Goal: Information Seeking & Learning: Learn about a topic

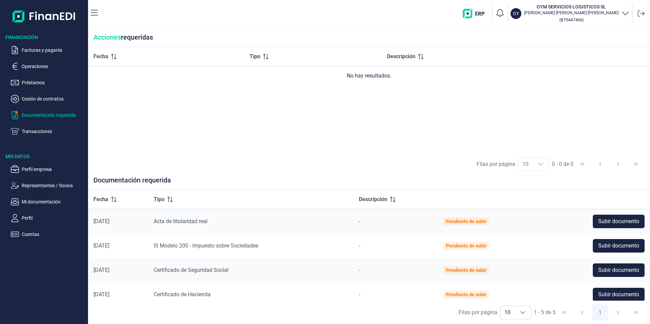
scroll to position [30, 0]
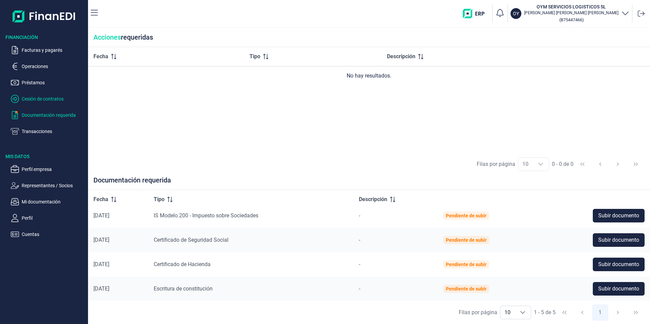
click at [34, 98] on p "Cesión de contratos" at bounding box center [54, 99] width 64 height 8
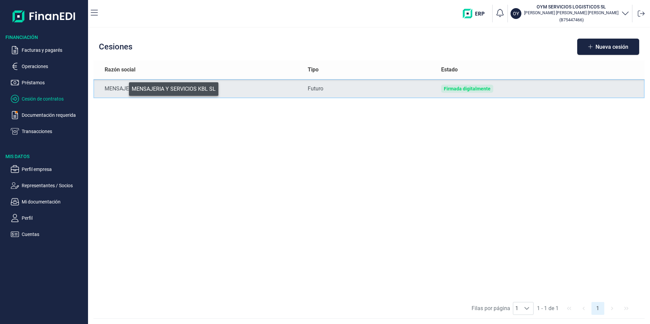
click at [124, 87] on div "MENSAJERIA Y SERVICIOS KBL SL" at bounding box center [201, 89] width 192 height 8
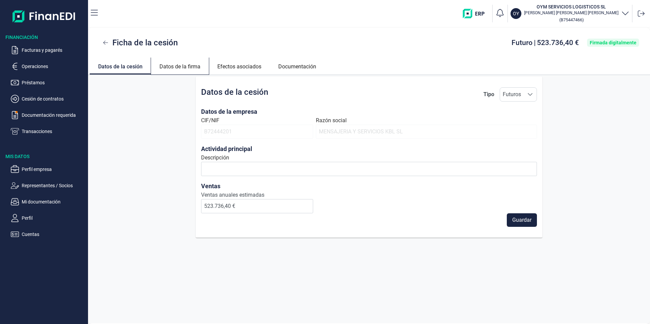
click at [183, 65] on link "Datos de la firma" at bounding box center [180, 66] width 58 height 16
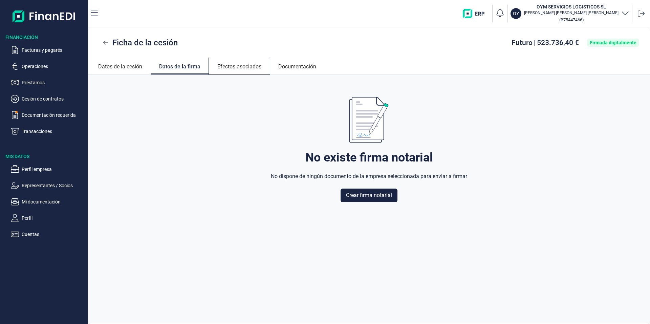
click at [230, 65] on link "Efectos asociados" at bounding box center [239, 66] width 61 height 16
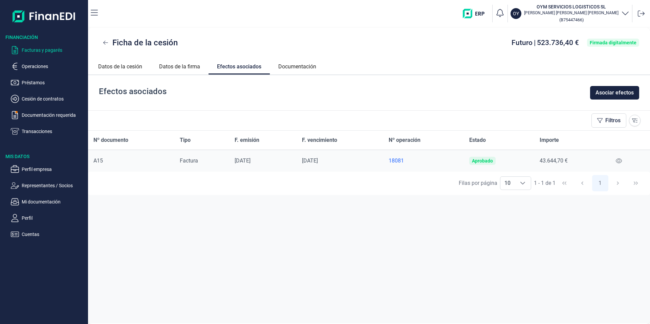
click at [58, 52] on p "Facturas y pagarés" at bounding box center [54, 50] width 64 height 8
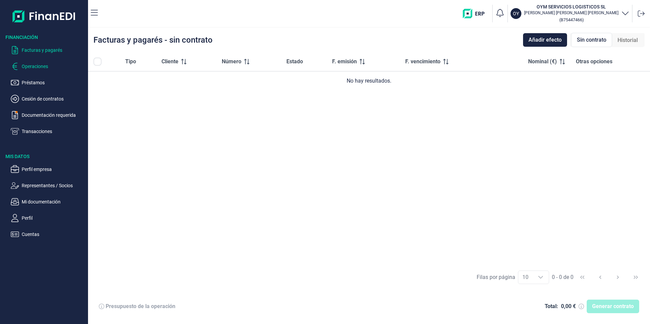
click at [39, 64] on p "Operaciones" at bounding box center [54, 66] width 64 height 8
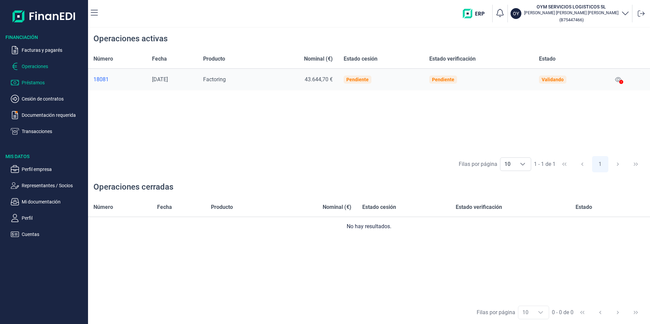
click at [24, 81] on p "Préstamos" at bounding box center [54, 83] width 64 height 8
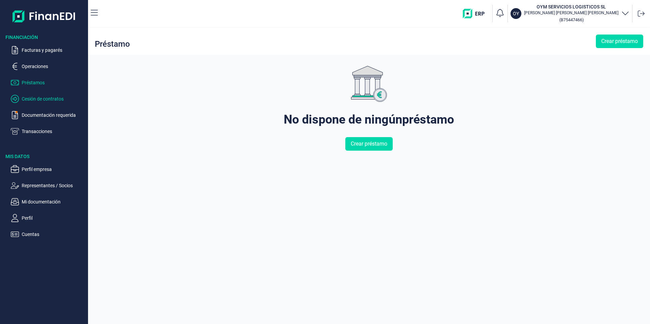
click at [27, 99] on p "Cesión de contratos" at bounding box center [54, 99] width 64 height 8
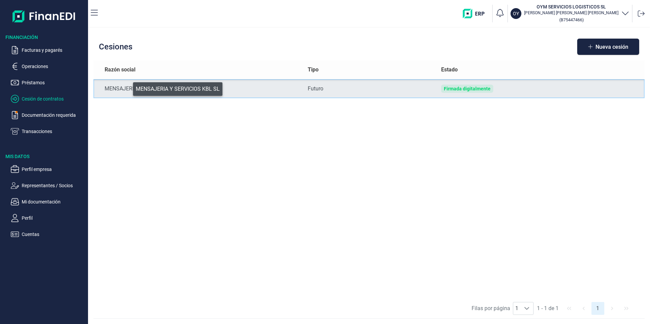
click at [128, 87] on div "MENSAJERIA Y SERVICIOS KBL SL" at bounding box center [201, 89] width 192 height 8
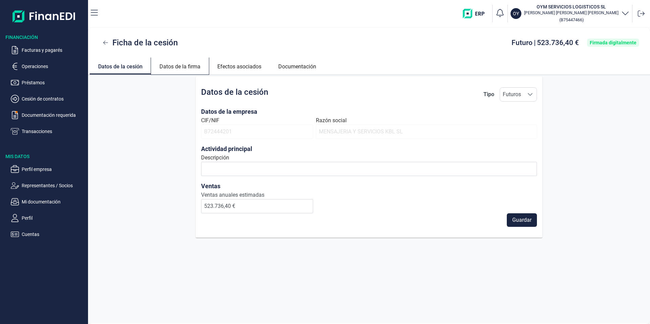
click at [181, 67] on link "Datos de la firma" at bounding box center [180, 66] width 58 height 16
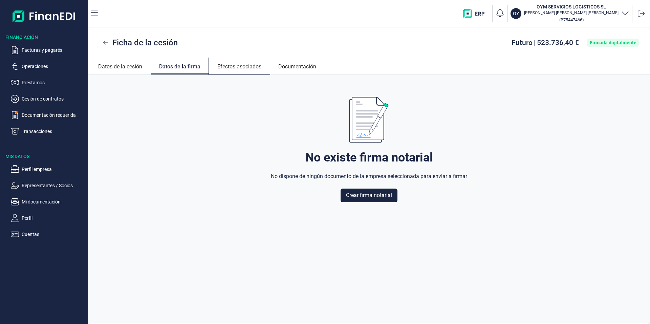
click at [245, 67] on link "Efectos asociados" at bounding box center [239, 66] width 61 height 16
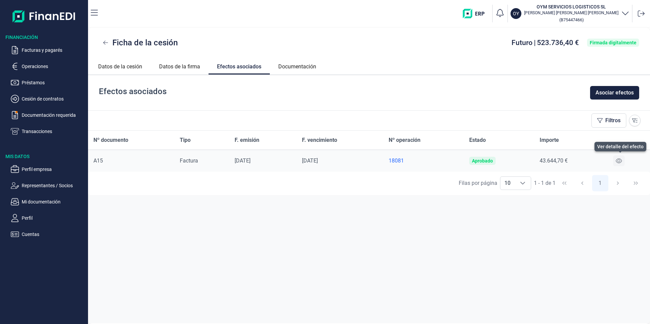
click at [620, 160] on icon at bounding box center [619, 160] width 6 height 5
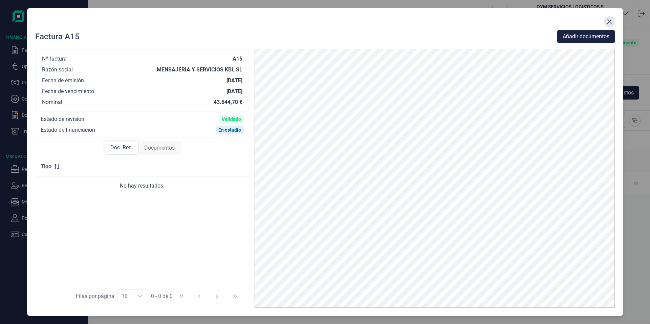
click at [611, 22] on icon "Close" at bounding box center [609, 21] width 5 height 5
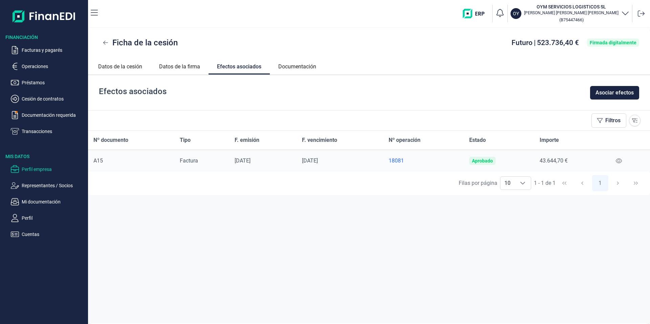
click at [33, 166] on p "Perfil empresa" at bounding box center [54, 169] width 64 height 8
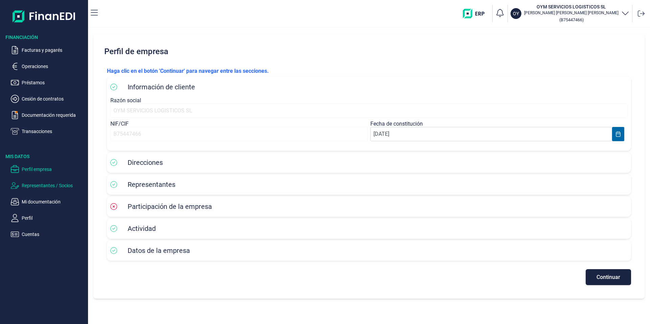
click at [53, 183] on p "Representantes / Socios" at bounding box center [54, 185] width 64 height 8
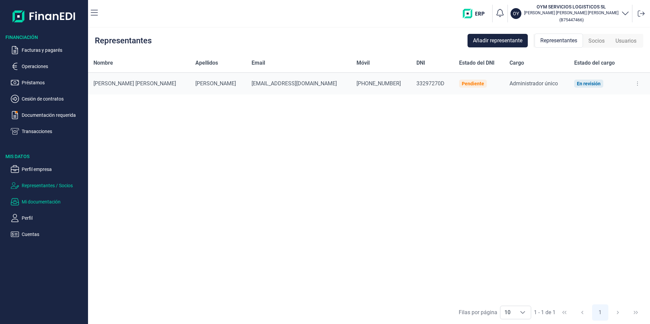
click at [28, 203] on p "Mi documentación" at bounding box center [54, 202] width 64 height 8
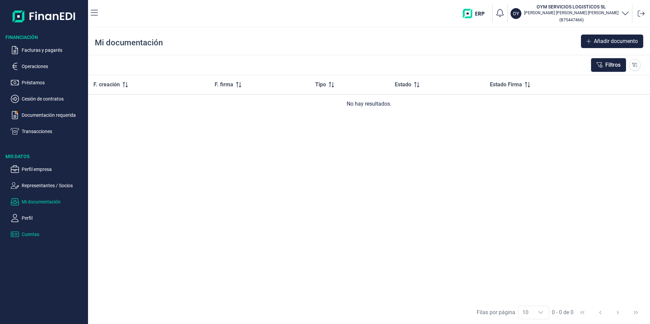
click at [22, 235] on p "Cuentas" at bounding box center [54, 234] width 64 height 8
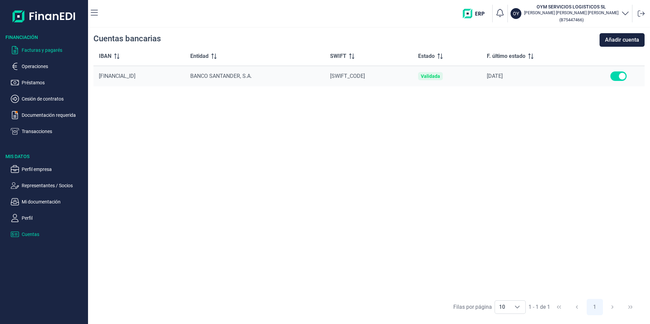
click at [41, 48] on p "Facturas y pagarés" at bounding box center [54, 50] width 64 height 8
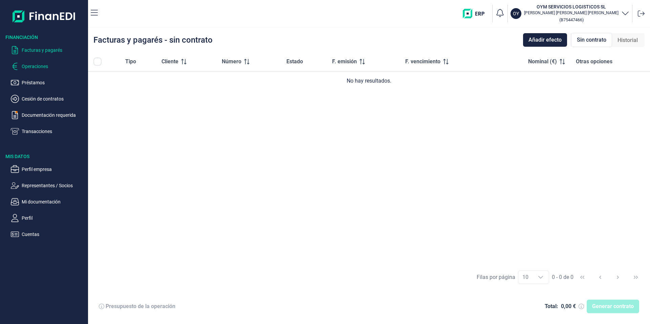
click at [23, 65] on p "Operaciones" at bounding box center [54, 66] width 64 height 8
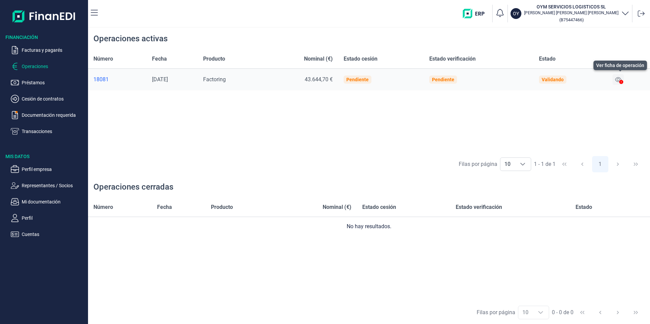
click at [619, 81] on icon at bounding box center [618, 79] width 6 height 5
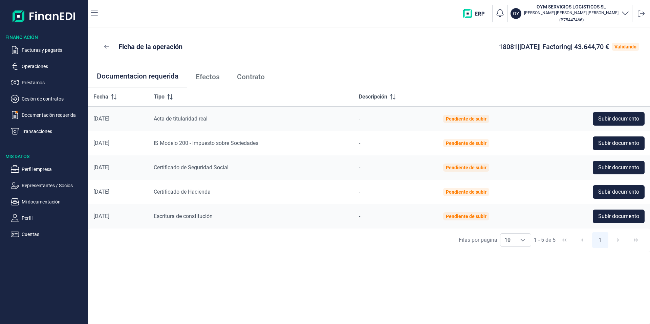
click at [206, 76] on span "Efectos" at bounding box center [208, 76] width 24 height 7
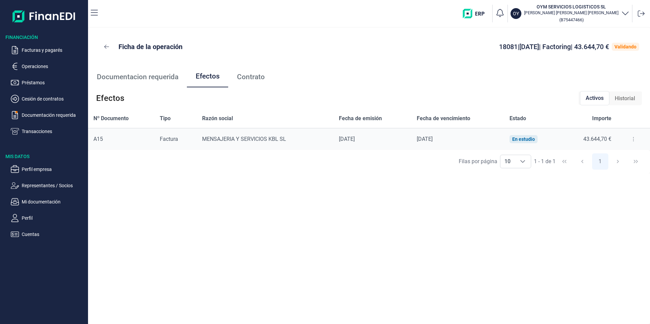
click at [239, 76] on span "Contrato" at bounding box center [251, 76] width 28 height 7
